Goal: Transaction & Acquisition: Book appointment/travel/reservation

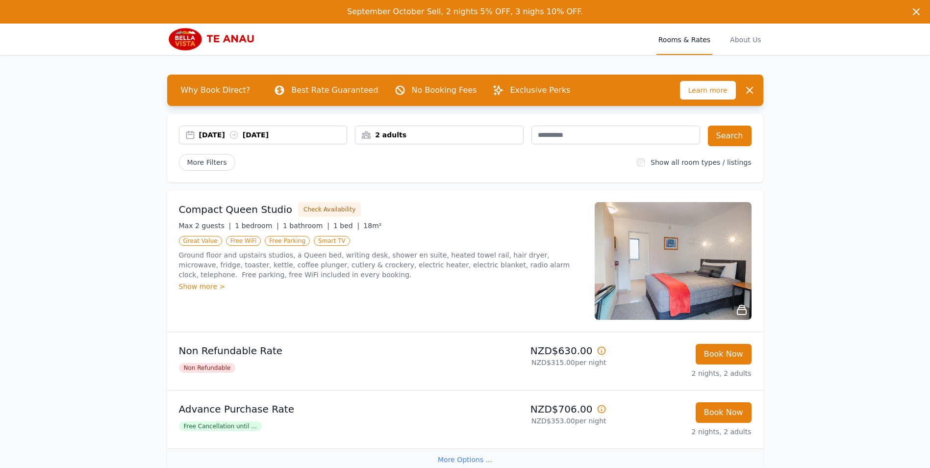
click at [410, 134] on div "2 adults" at bounding box center [440, 135] width 168 height 10
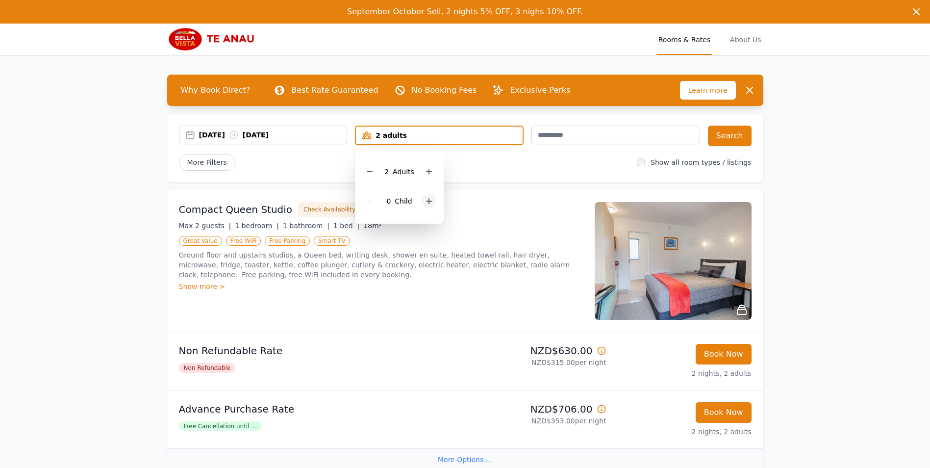
click at [428, 201] on icon at bounding box center [429, 201] width 8 height 8
click at [601, 153] on div "[DATE] [DATE] 2 adults, 2 children 2 Adult s 2 Child ren Search More Filters Sh…" at bounding box center [465, 148] width 596 height 69
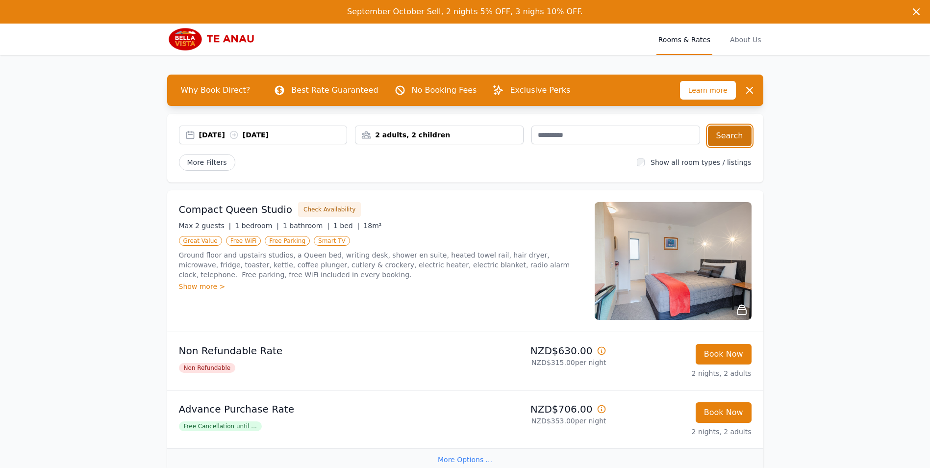
click at [744, 134] on button "Search" at bounding box center [730, 136] width 44 height 21
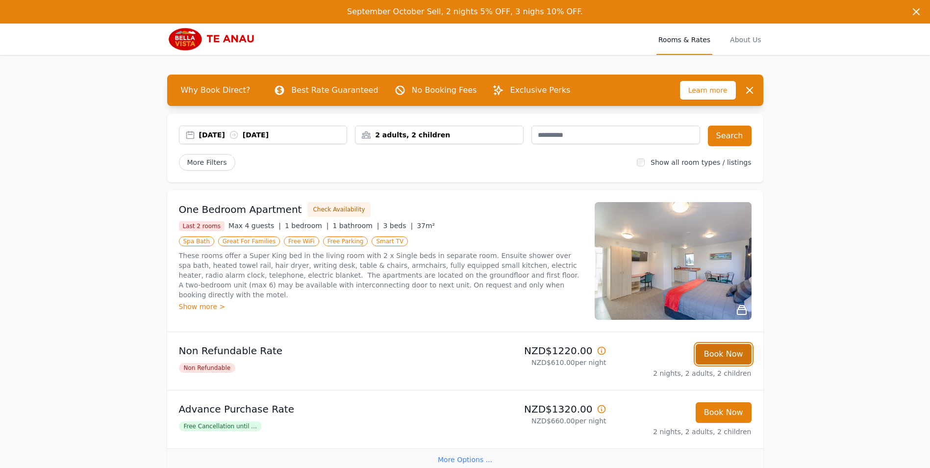
click at [740, 352] on button "Book Now" at bounding box center [724, 354] width 56 height 21
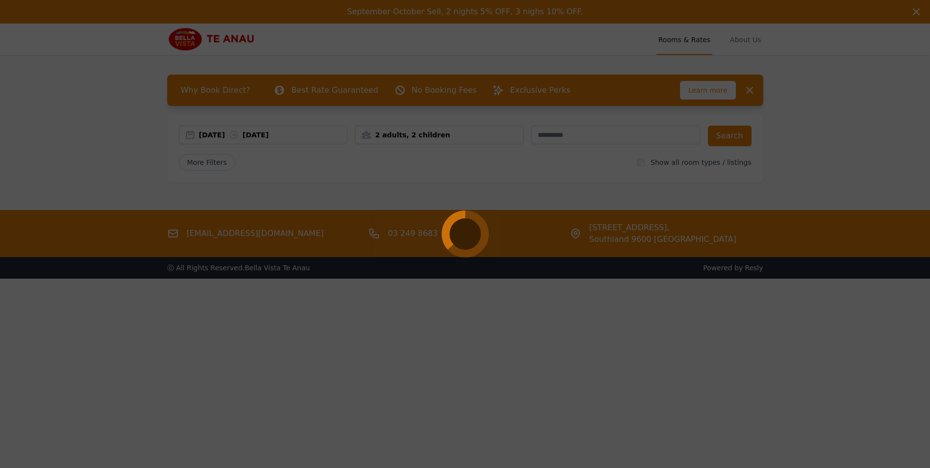
select select "**"
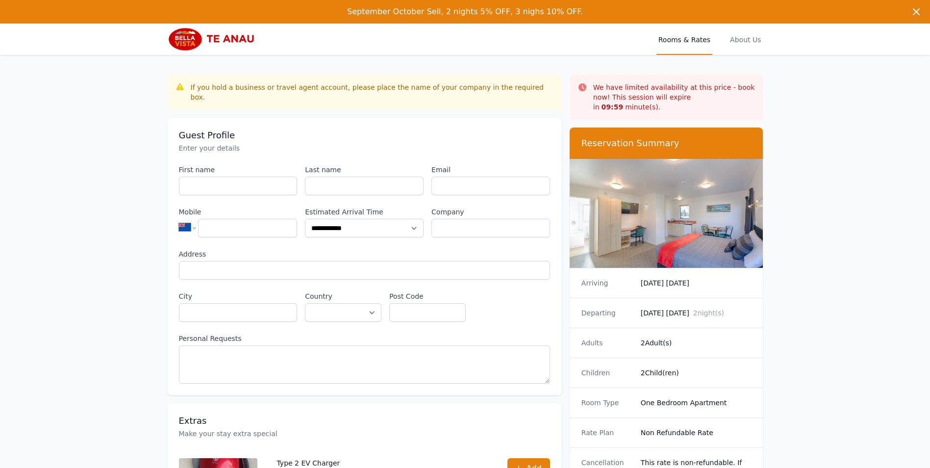
click at [689, 231] on img at bounding box center [667, 213] width 194 height 109
click at [186, 42] on img at bounding box center [214, 39] width 94 height 24
